Goal: Task Accomplishment & Management: Use online tool/utility

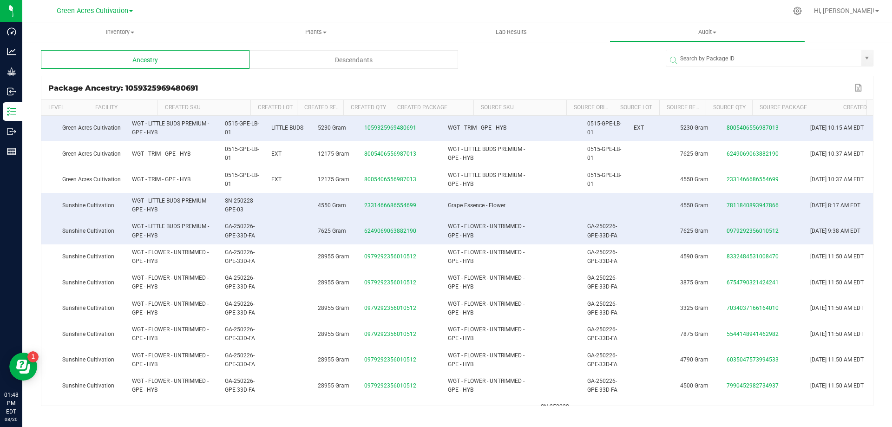
scroll to position [0, 39]
click at [340, 61] on div "Descendants" at bounding box center [353, 59] width 208 height 19
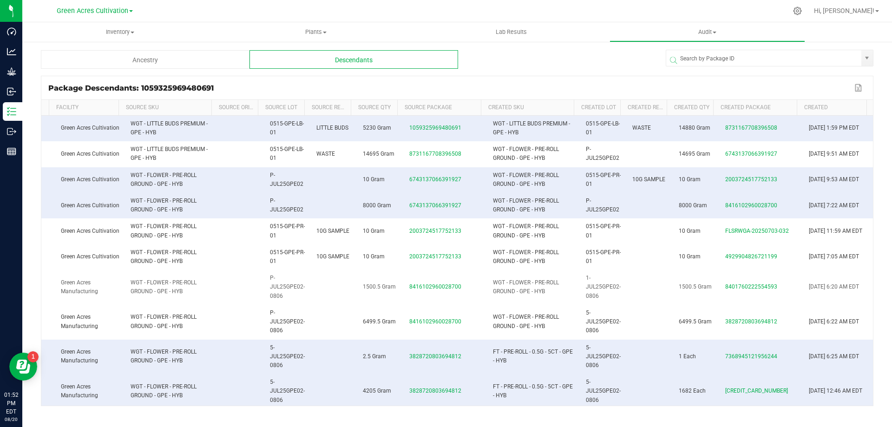
scroll to position [46, 39]
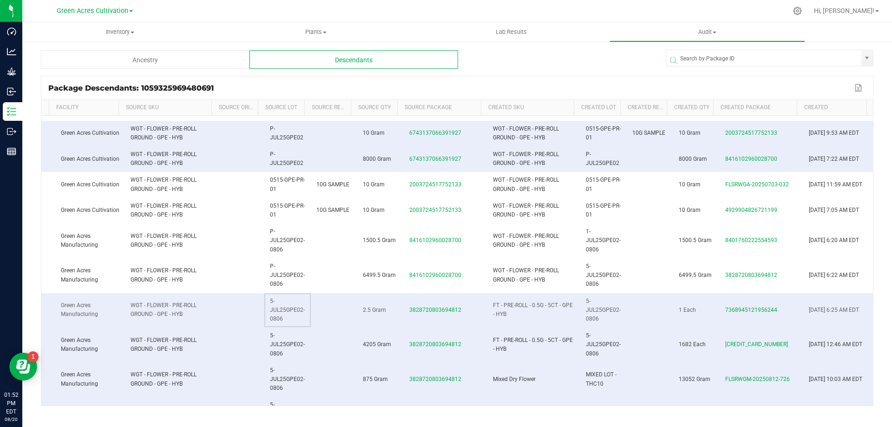
drag, startPoint x: 266, startPoint y: 306, endPoint x: 292, endPoint y: 322, distance: 30.5
click at [292, 322] on td "5-JUL25GPE02-0806" at bounding box center [287, 310] width 46 height 35
click at [329, 321] on td at bounding box center [334, 310] width 46 height 35
drag, startPoint x: 274, startPoint y: 319, endPoint x: 261, endPoint y: 306, distance: 18.1
click at [264, 306] on td "5-JUL25GPE02-0806" at bounding box center [287, 310] width 46 height 35
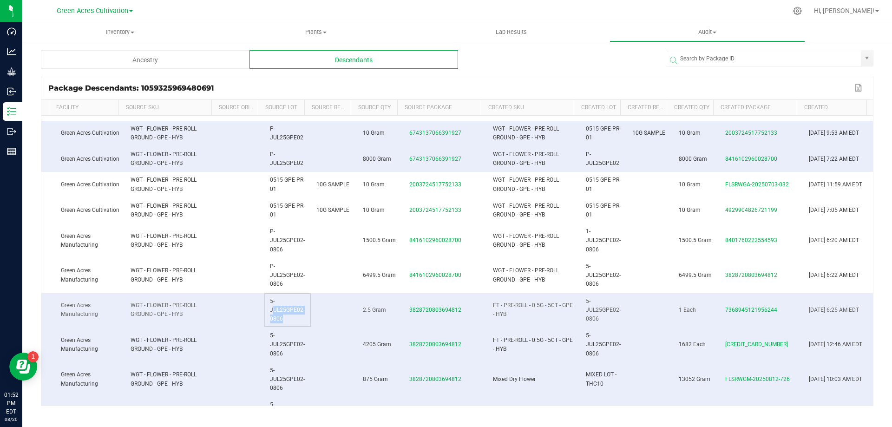
click at [264, 300] on td "5-JUL25GPE02-0806" at bounding box center [287, 310] width 46 height 35
drag, startPoint x: 262, startPoint y: 301, endPoint x: 285, endPoint y: 320, distance: 29.4
click at [285, 320] on td "5-JUL25GPE02-0806" at bounding box center [287, 310] width 46 height 35
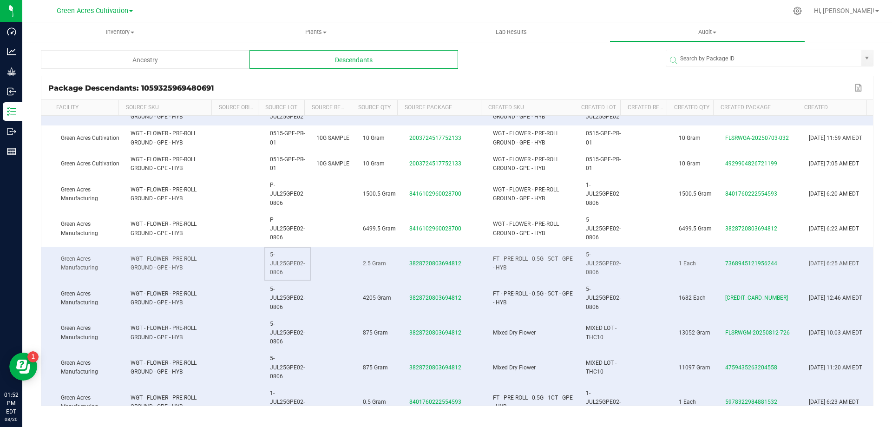
scroll to position [139, 39]
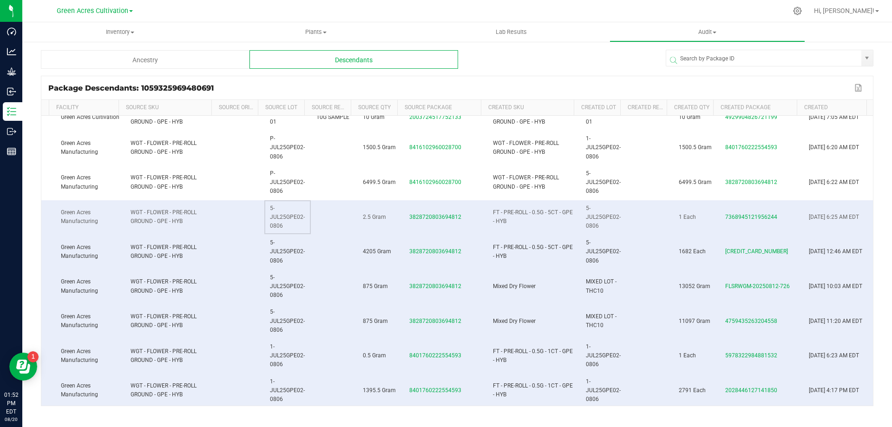
copy span "5-JUL25GPE02-0806"
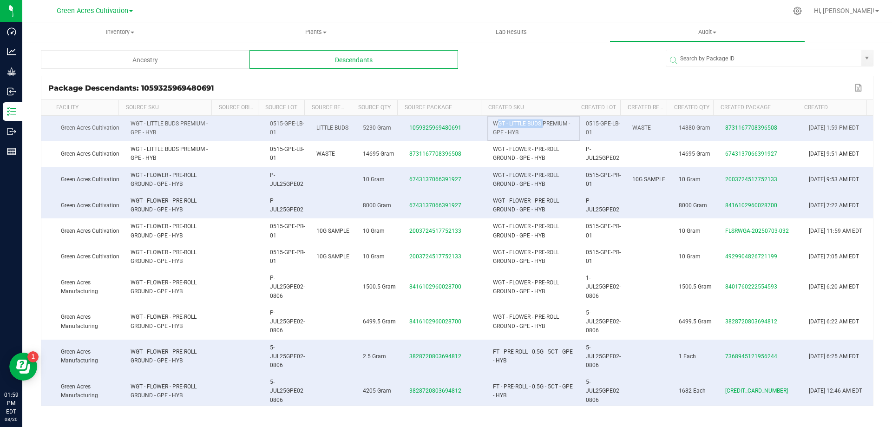
drag, startPoint x: 534, startPoint y: 122, endPoint x: 496, endPoint y: 128, distance: 38.5
click at [487, 122] on td "WGT - LITTLE BUDS PREMIUM - GPE - HYB" at bounding box center [533, 129] width 93 height 26
copy span "WGT - LITTLE BUDS"
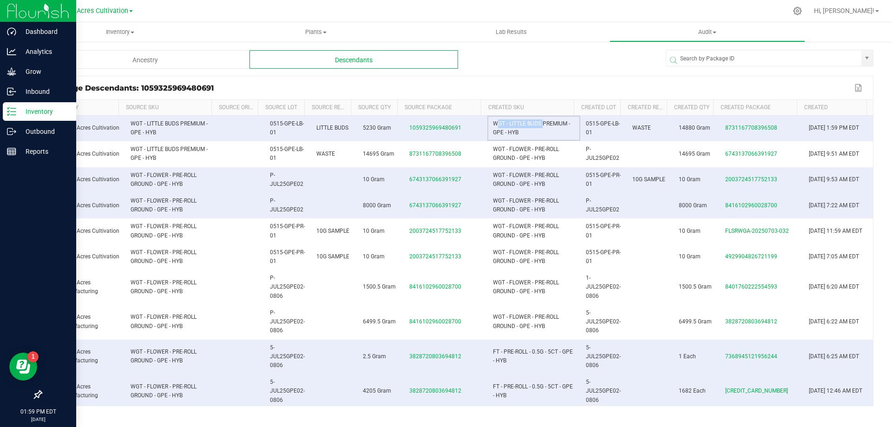
click at [43, 111] on p "Inventory" at bounding box center [44, 111] width 56 height 11
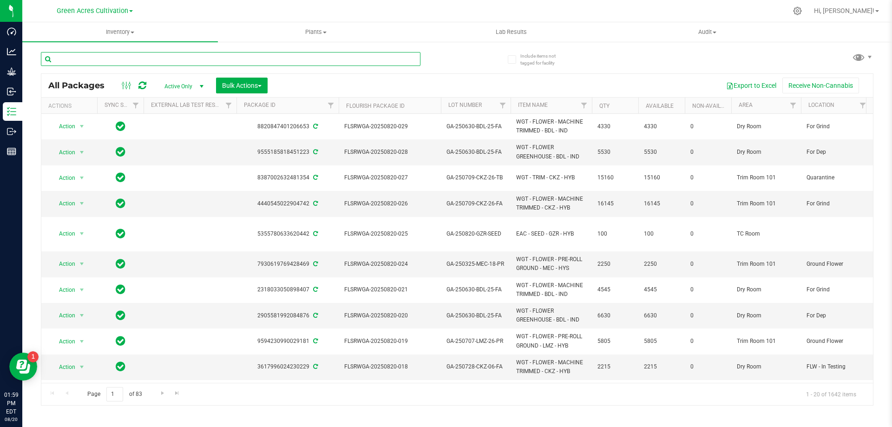
drag, startPoint x: 120, startPoint y: 61, endPoint x: 98, endPoint y: 60, distance: 22.3
click at [98, 60] on input "text" at bounding box center [230, 59] width 379 height 14
paste input "WGT - LITTLE BUDS"
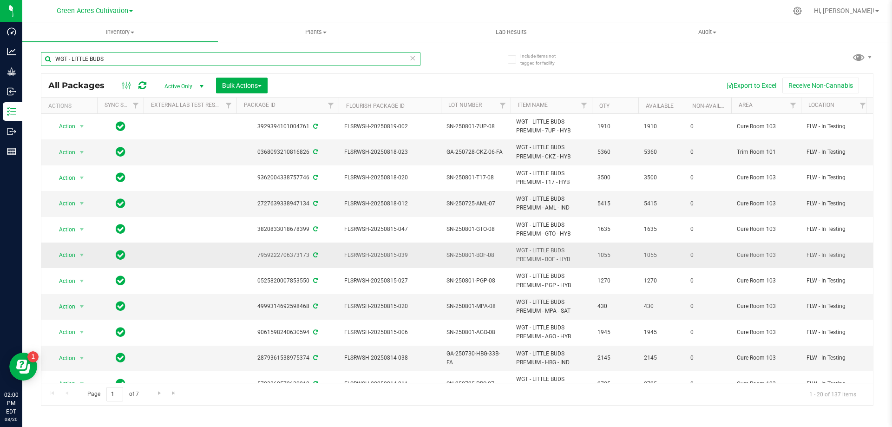
scroll to position [252, 0]
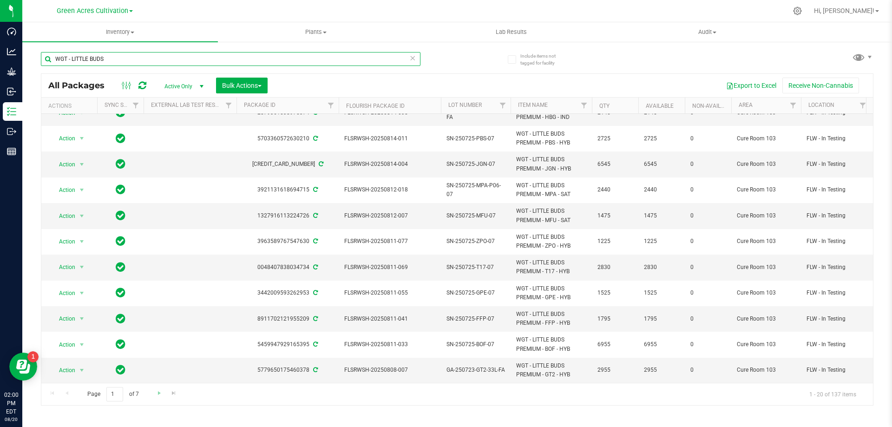
type input "WGT - LITTLE BUDS"
click at [154, 395] on link "Go to the next page" at bounding box center [158, 393] width 13 height 13
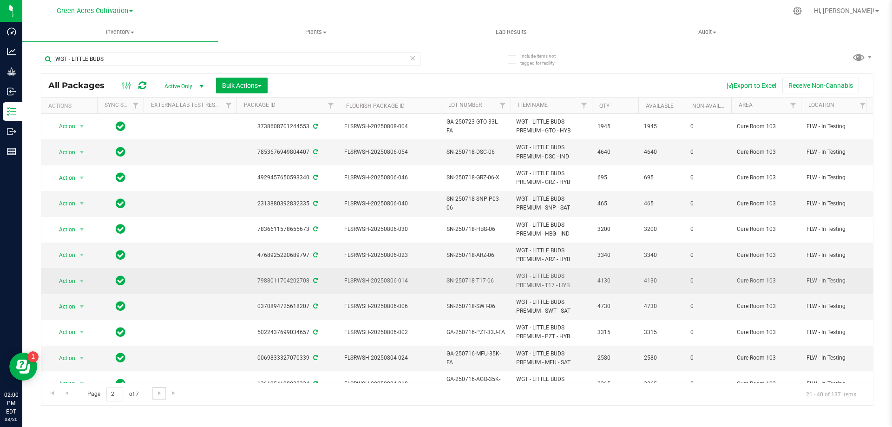
scroll to position [252, 0]
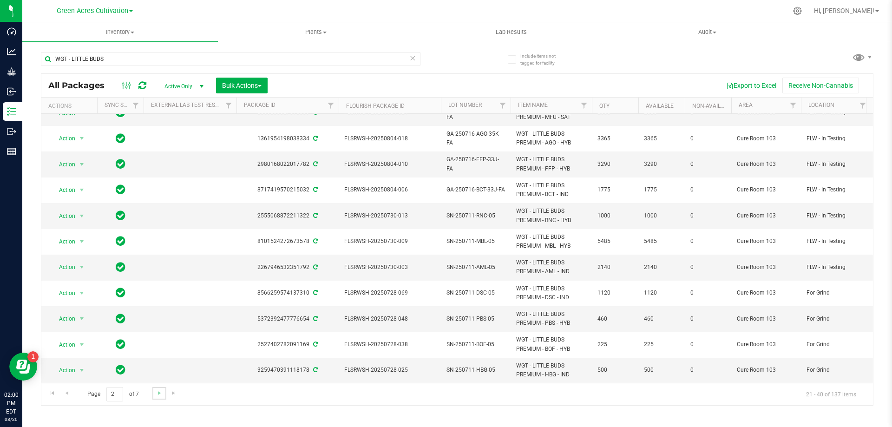
click at [154, 393] on link "Go to the next page" at bounding box center [158, 393] width 13 height 13
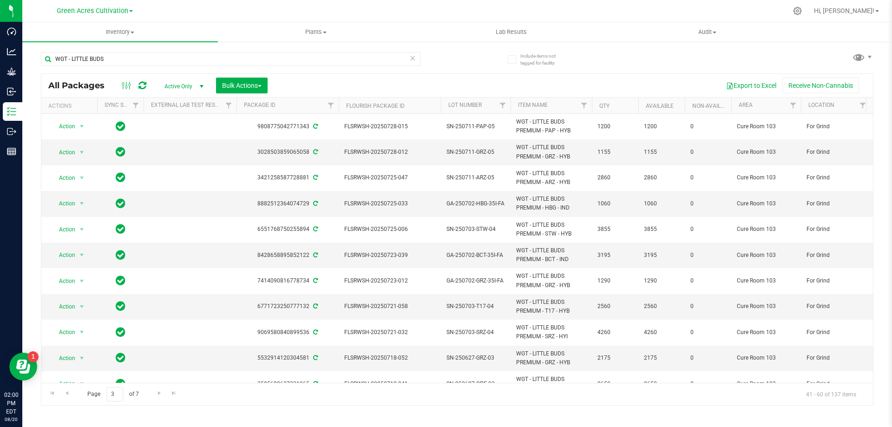
click at [570, 104] on th "Item Name" at bounding box center [550, 106] width 81 height 16
click at [629, 101] on th "Qty" at bounding box center [615, 106] width 46 height 16
click at [616, 106] on span at bounding box center [615, 105] width 7 height 7
click at [751, 89] on button "Export to Excel" at bounding box center [751, 86] width 62 height 16
